Goal: Information Seeking & Learning: Compare options

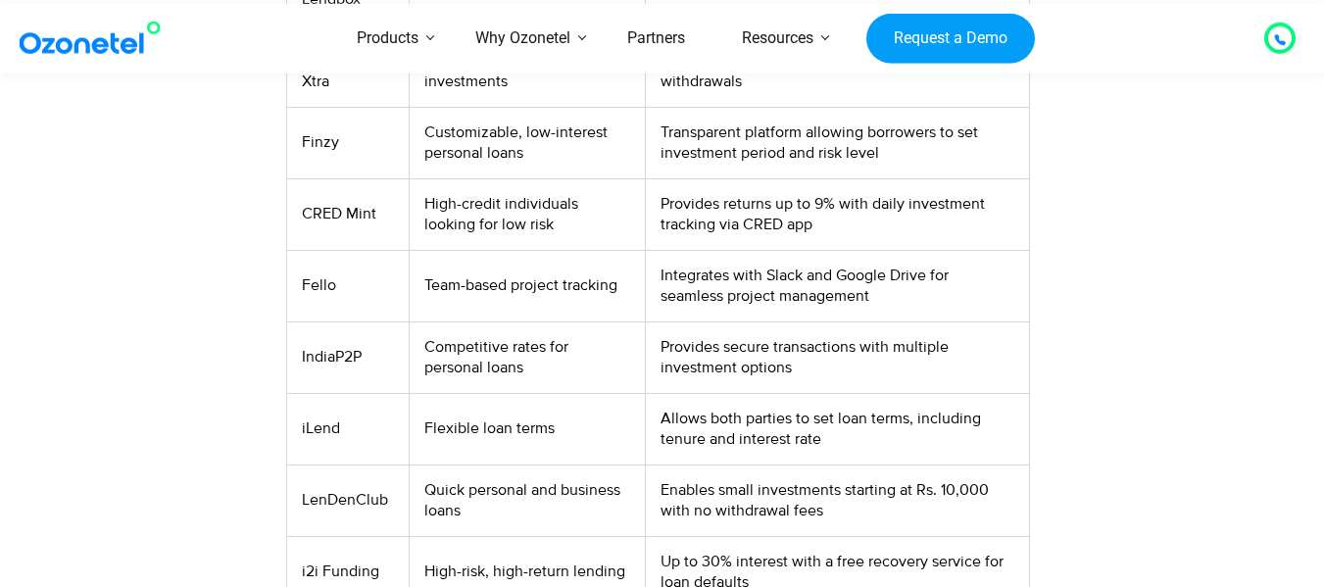
click at [319, 357] on td "IndiaP2P" at bounding box center [347, 357] width 122 height 72
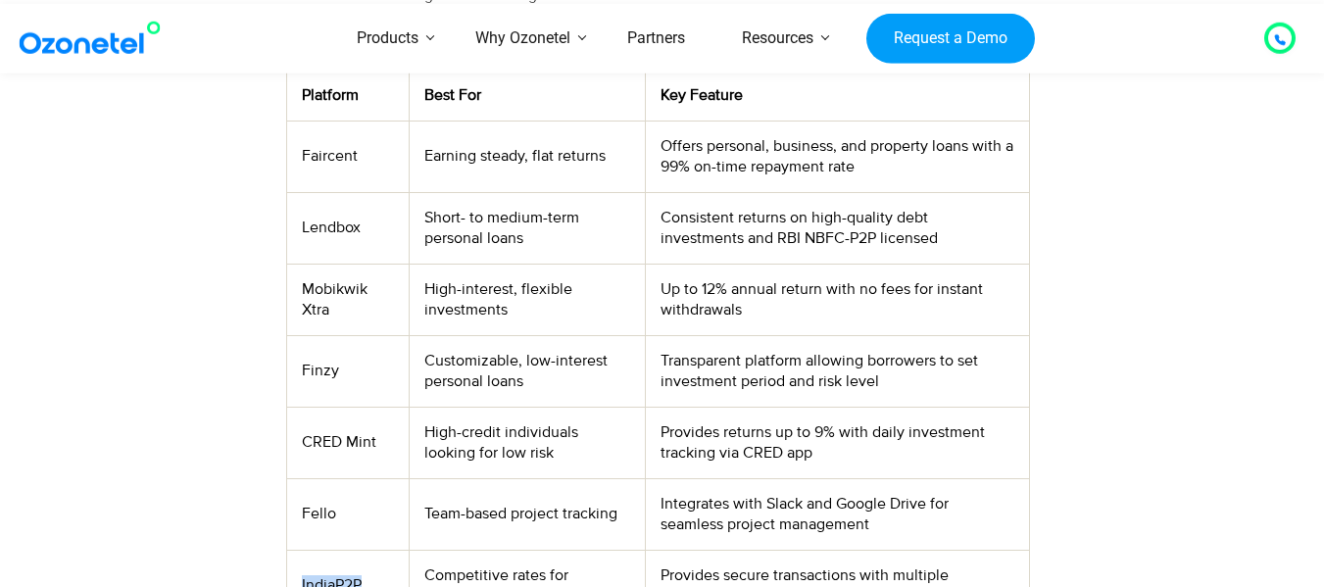
scroll to position [790, 0]
click at [328, 159] on td "Faircent" at bounding box center [347, 158] width 122 height 72
copy td "Faircent"
click at [354, 289] on td "Mobikwik Xtra" at bounding box center [347, 301] width 122 height 72
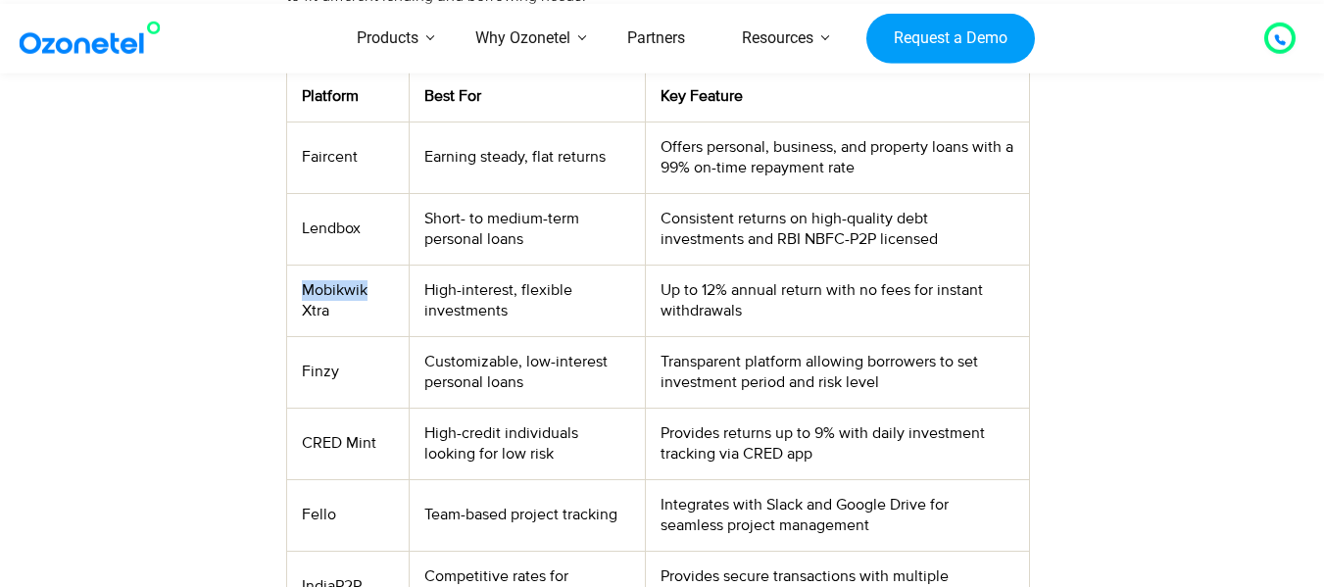
click at [354, 289] on td "Mobikwik Xtra" at bounding box center [347, 301] width 122 height 72
copy td "Mobikwik"
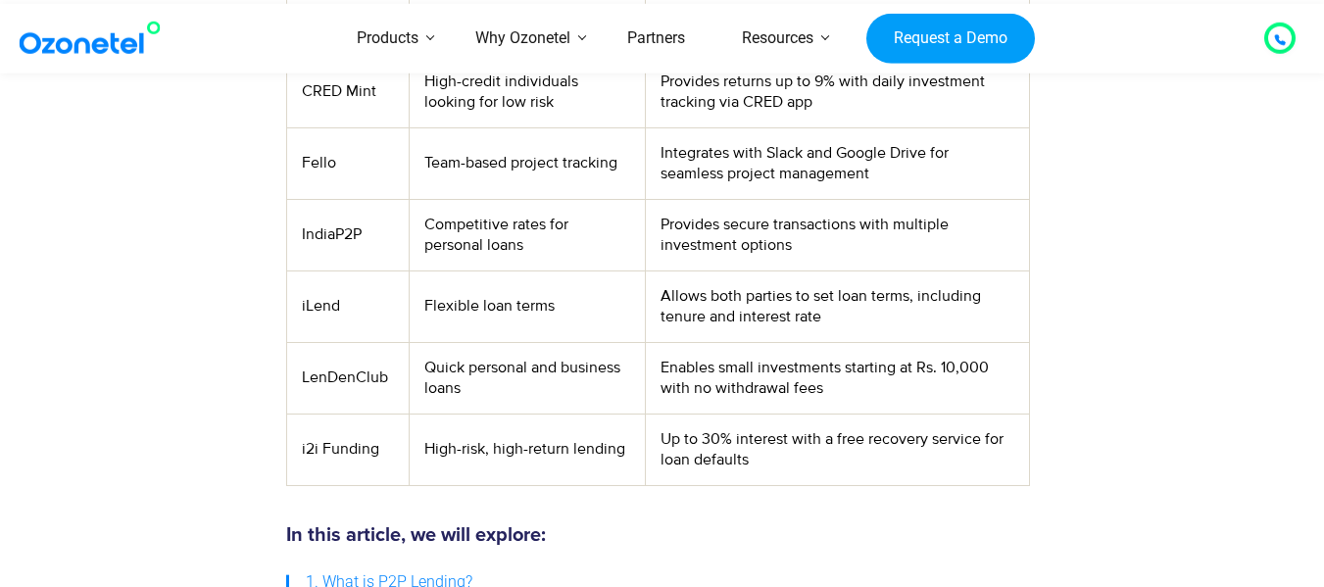
scroll to position [1143, 0]
click at [321, 312] on td "iLend" at bounding box center [347, 305] width 122 height 72
copy td "iLend"
